Goal: Use online tool/utility: Utilize a website feature to perform a specific function

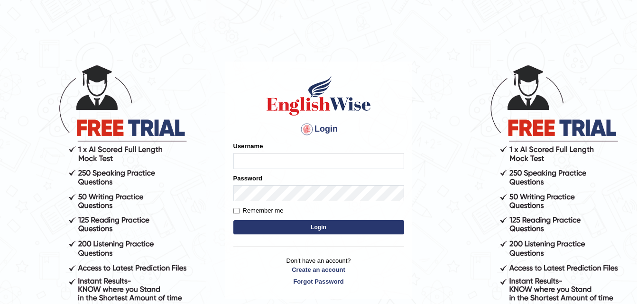
click at [276, 163] on input "Username" at bounding box center [318, 161] width 171 height 16
type input "s"
type input "lateesh"
click at [345, 221] on button "Login" at bounding box center [318, 227] width 171 height 14
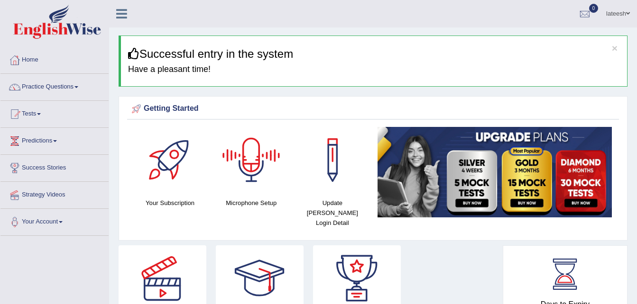
click at [256, 163] on div at bounding box center [251, 160] width 66 height 66
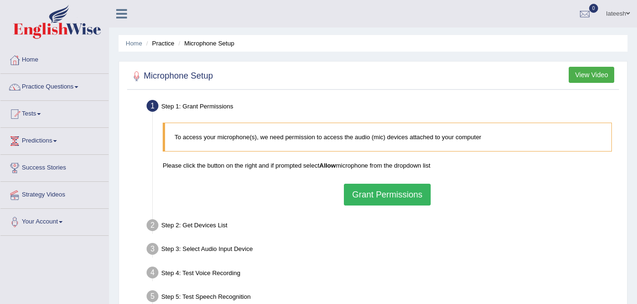
click at [416, 191] on button "Grant Permissions" at bounding box center [387, 195] width 86 height 22
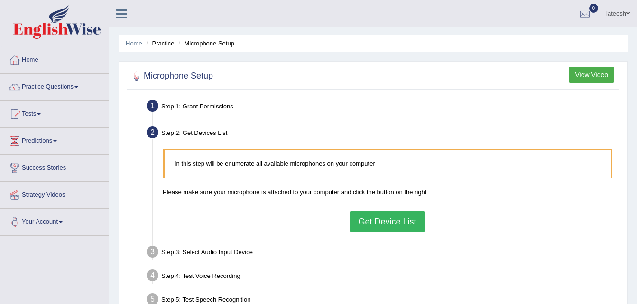
click at [380, 218] on button "Get Device List" at bounding box center [387, 222] width 74 height 22
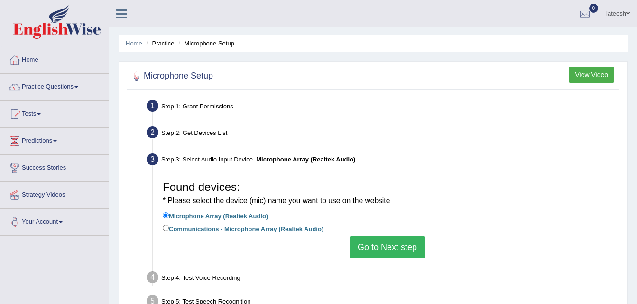
click at [377, 248] on button "Go to Next step" at bounding box center [386, 248] width 75 height 22
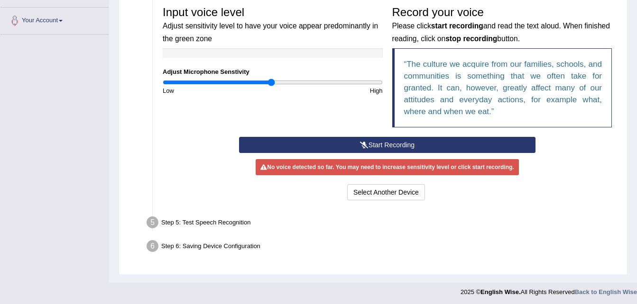
scroll to position [200, 0]
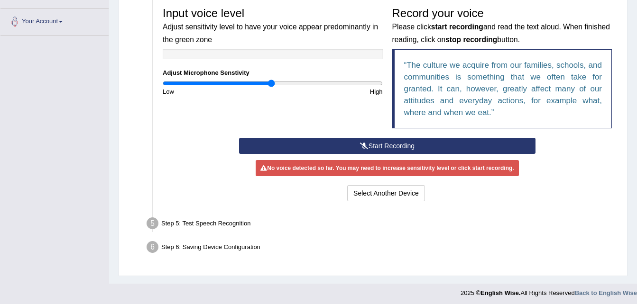
click at [392, 146] on button "Start Recording" at bounding box center [387, 146] width 296 height 16
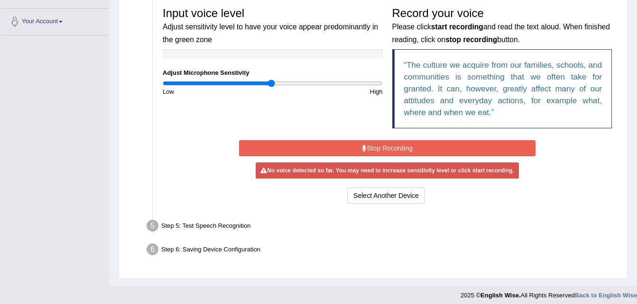
click at [408, 147] on button "Stop Recording" at bounding box center [387, 148] width 296 height 16
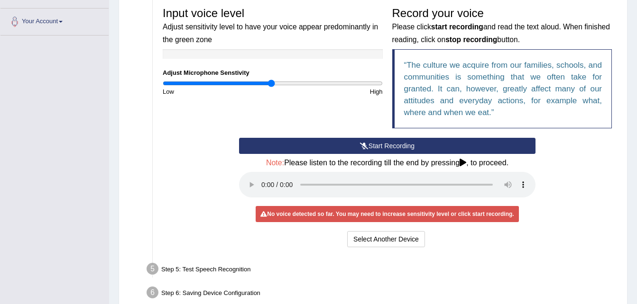
scroll to position [249, 0]
